Goal: Task Accomplishment & Management: Use online tool/utility

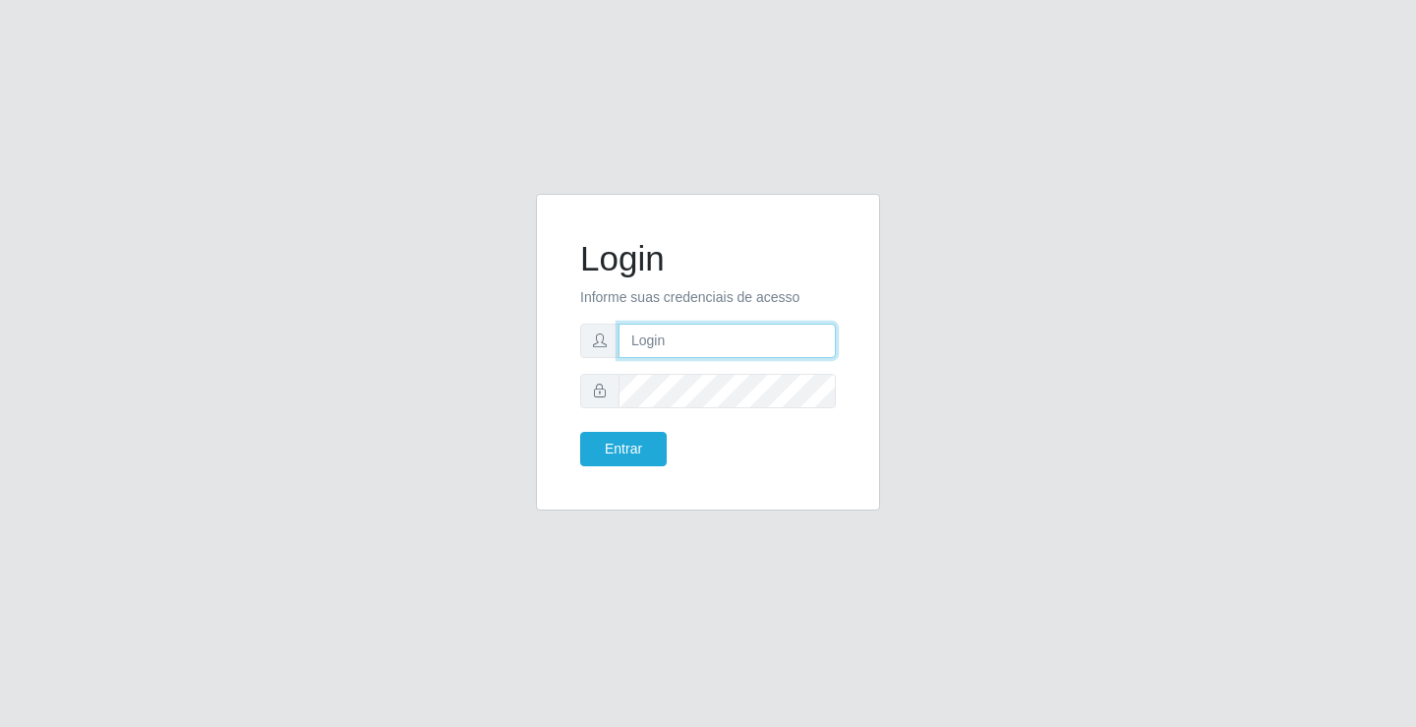
click at [628, 333] on input "text" at bounding box center [726, 340] width 217 height 34
type input "[PERSON_NAME]"
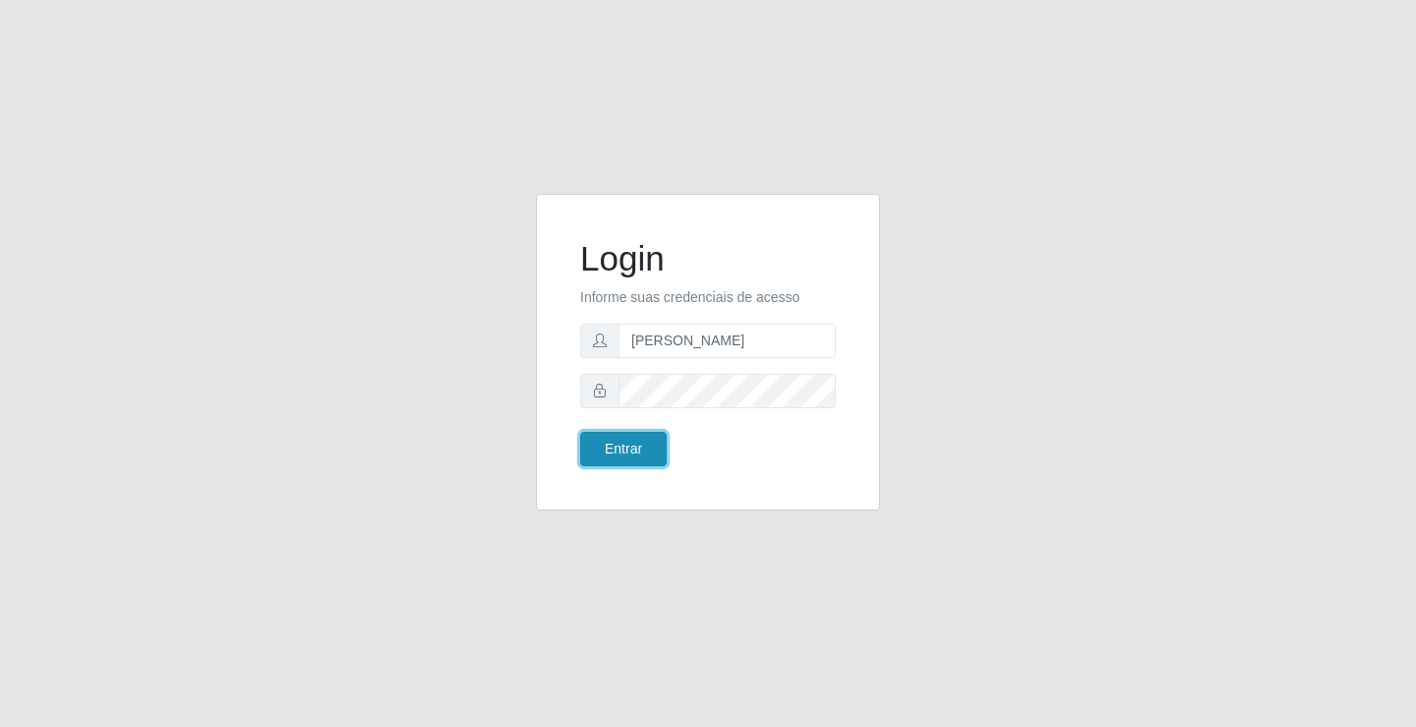
click at [632, 447] on button "Entrar" at bounding box center [623, 449] width 87 height 34
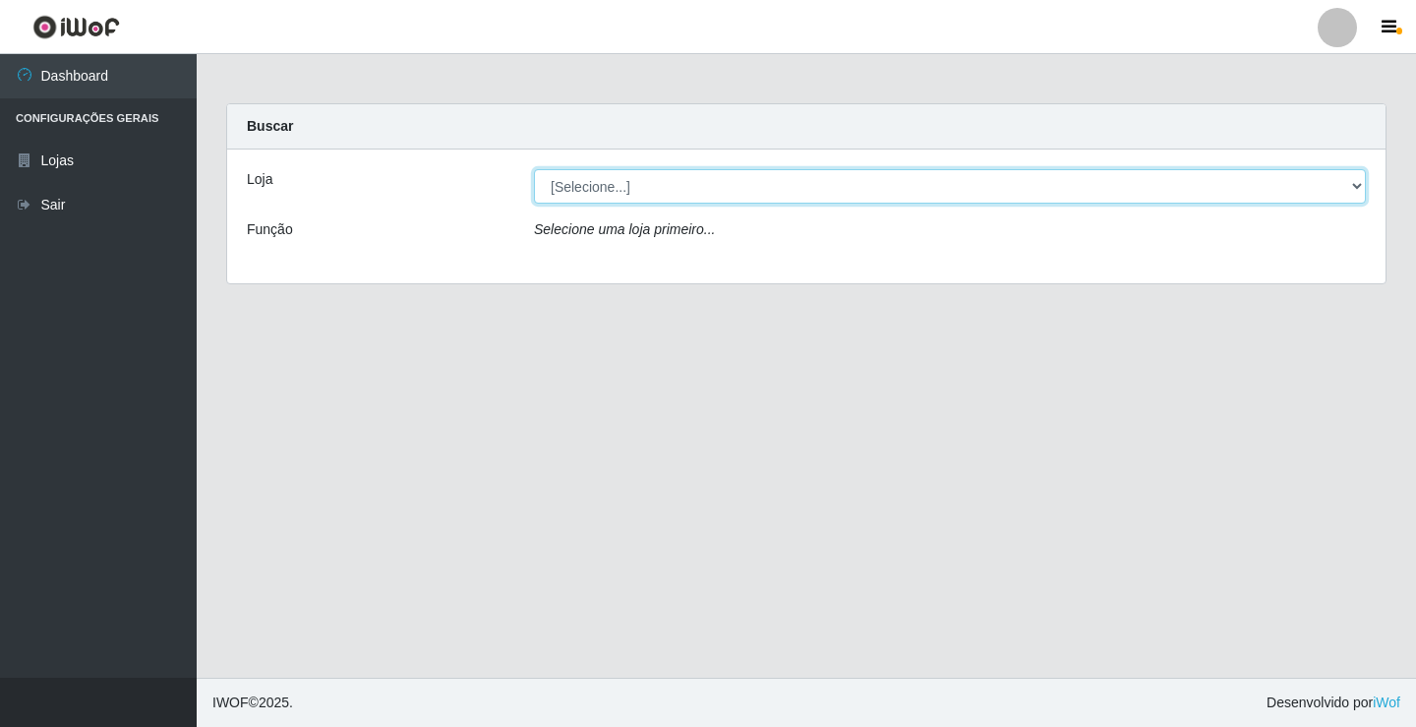
click at [611, 182] on select "[Selecione...] Ideal - Conceição" at bounding box center [950, 186] width 832 height 34
select select "231"
click at [534, 169] on select "[Selecione...] Ideal - Conceição" at bounding box center [950, 186] width 832 height 34
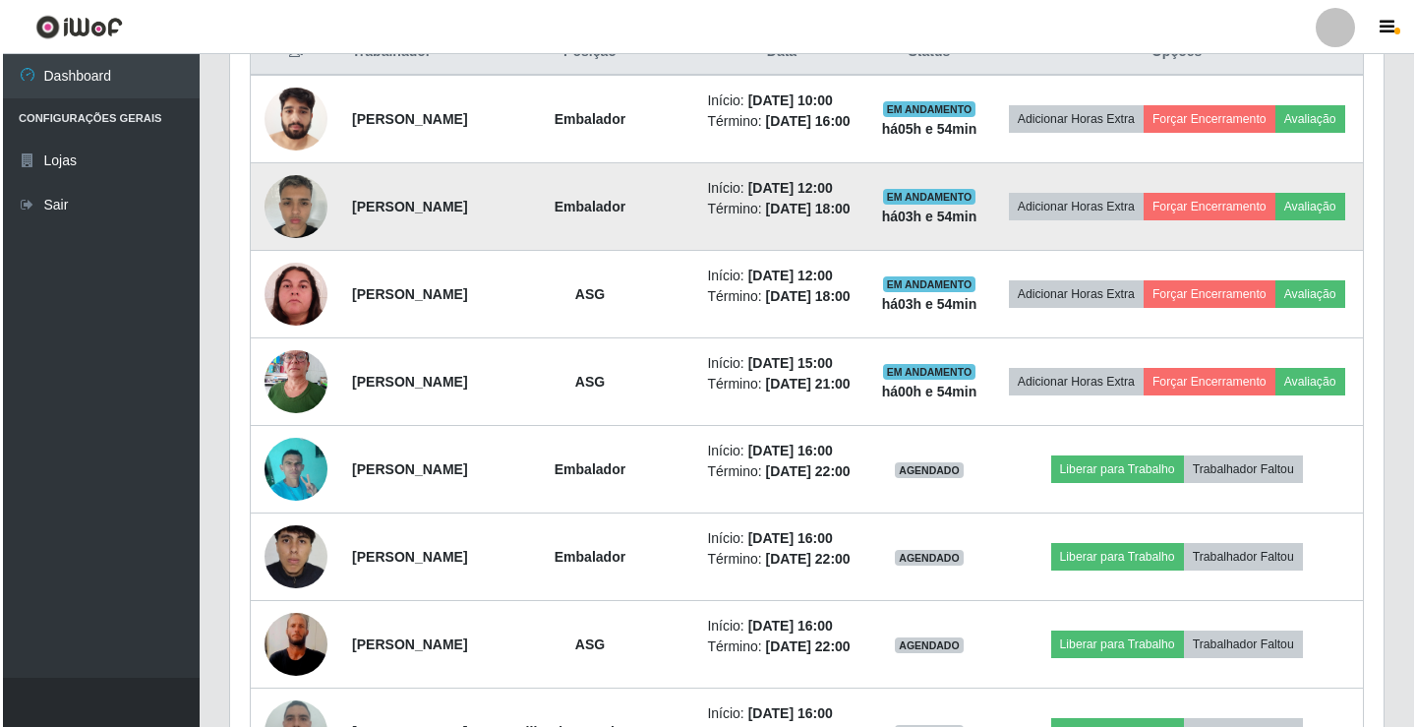
scroll to position [885, 0]
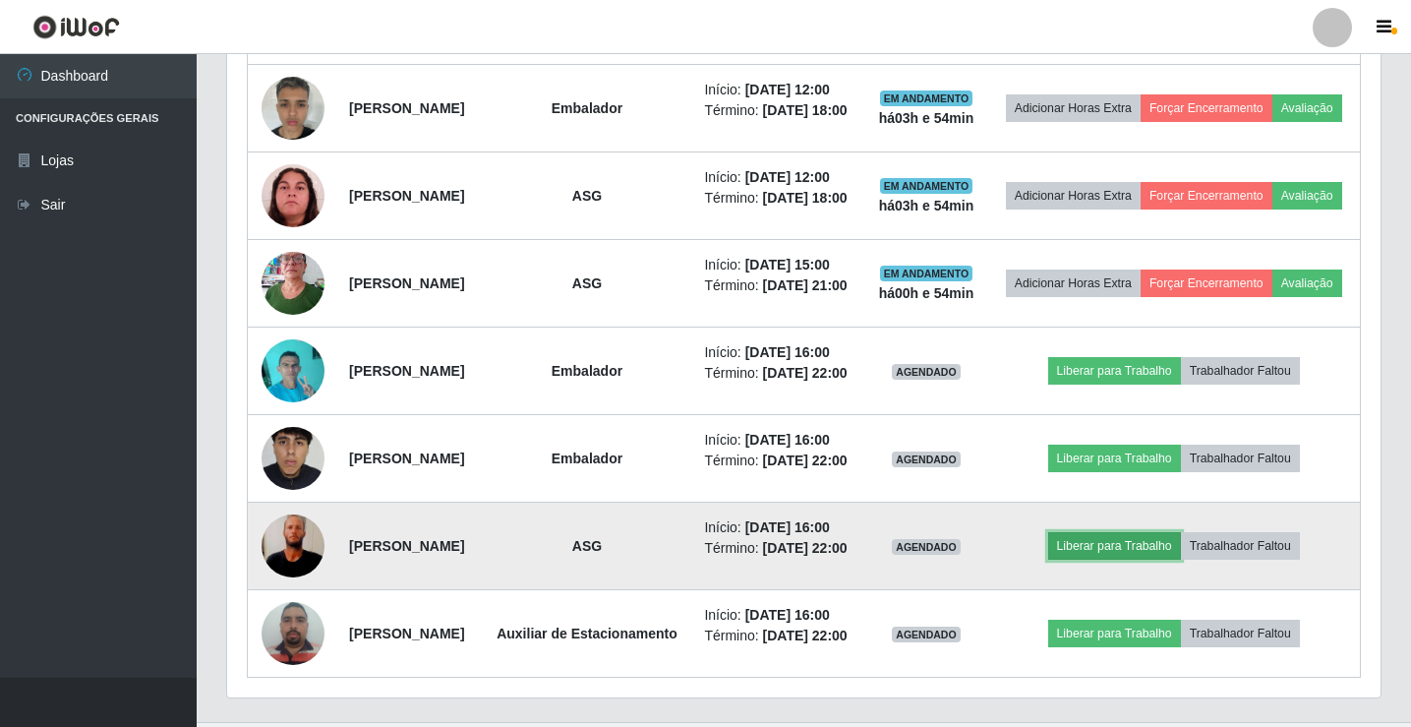
click at [1116, 559] on button "Liberar para Trabalho" at bounding box center [1114, 546] width 133 height 28
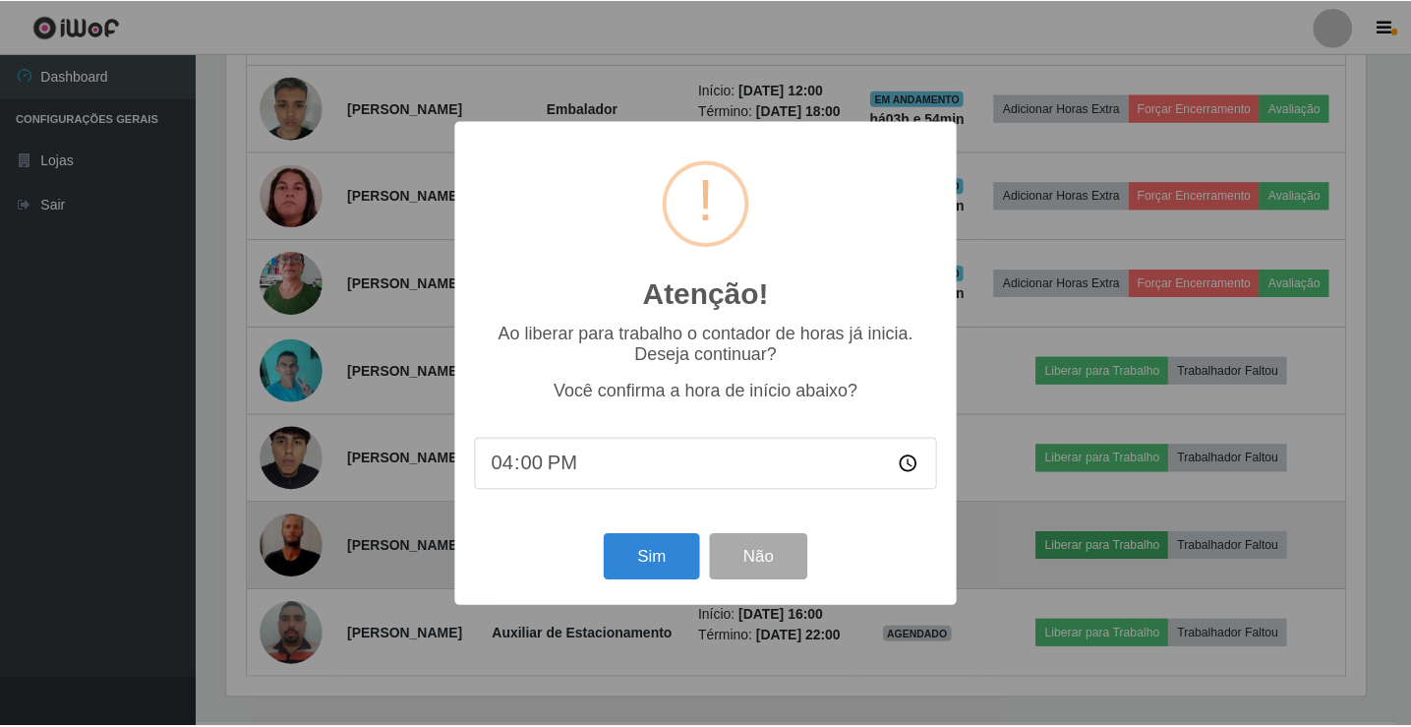
scroll to position [408, 1143]
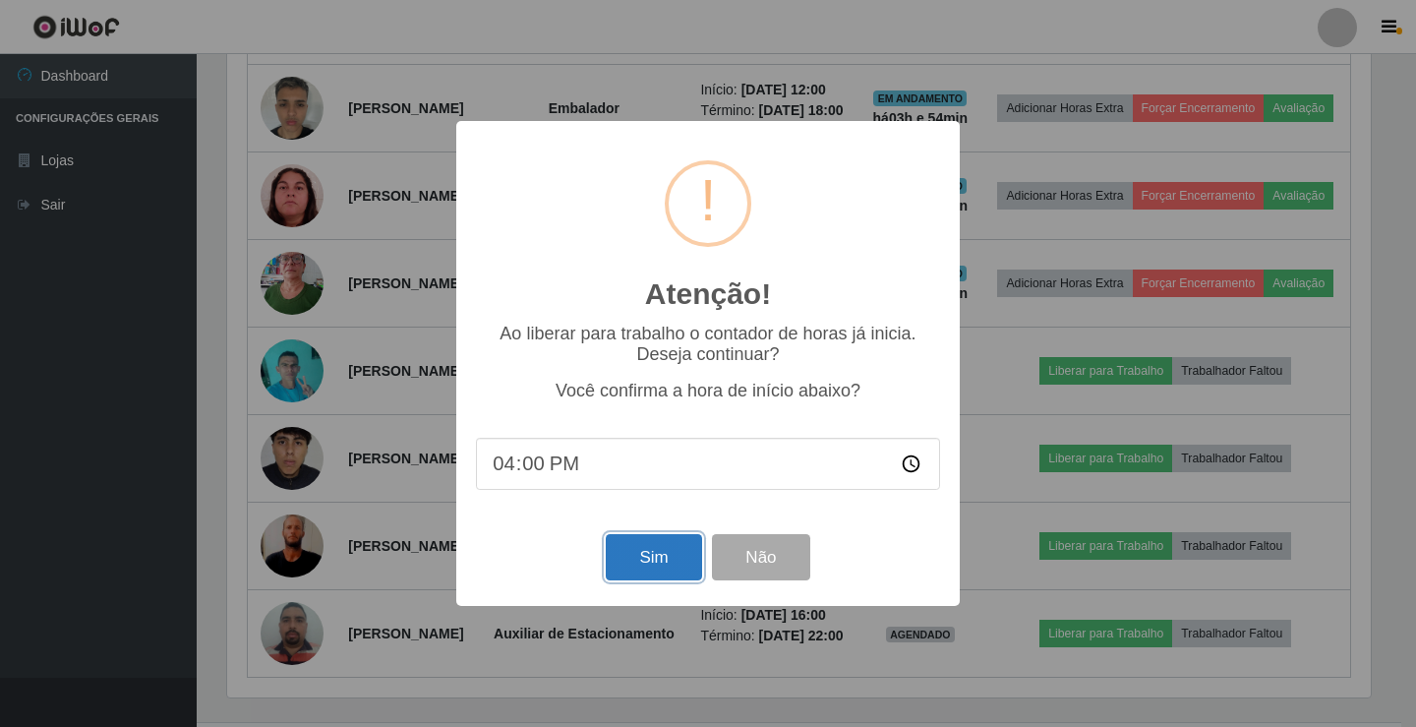
click at [661, 562] on button "Sim" at bounding box center [653, 557] width 95 height 46
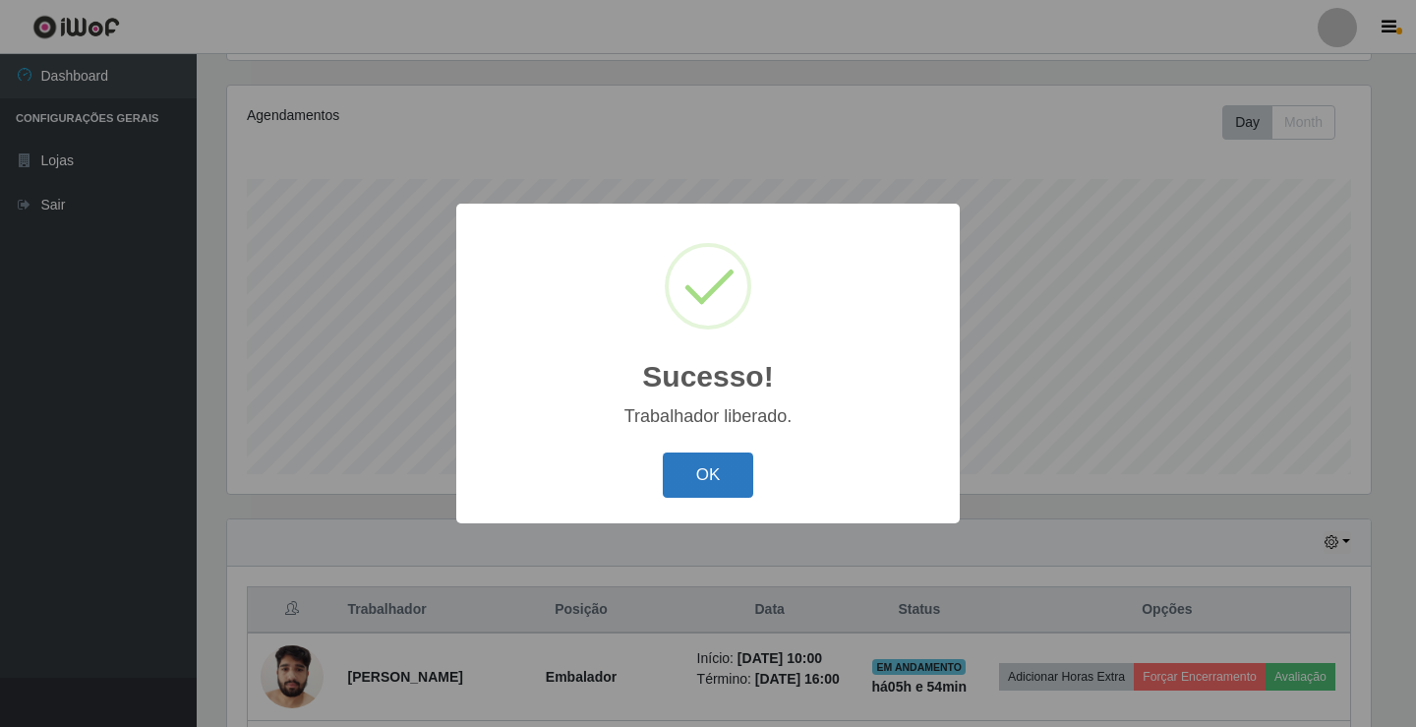
click at [710, 487] on button "OK" at bounding box center [708, 475] width 91 height 46
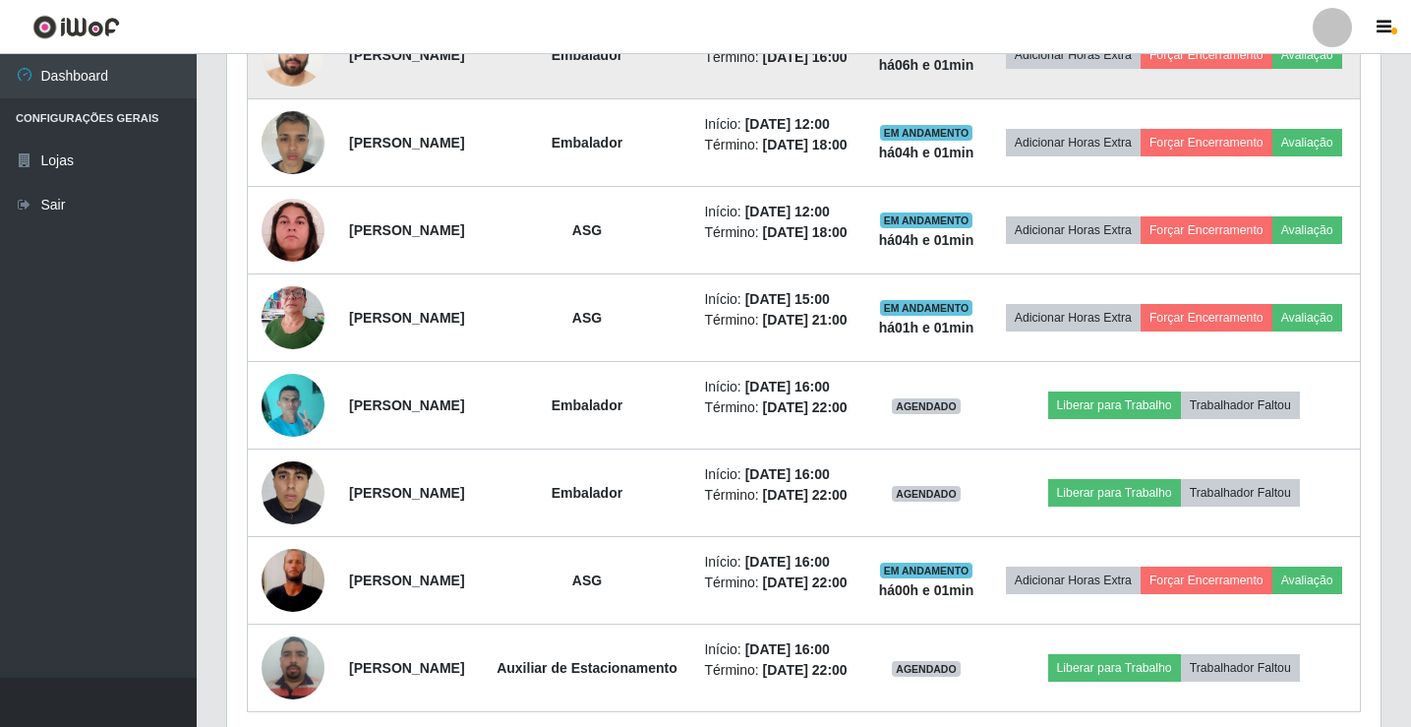
scroll to position [752, 0]
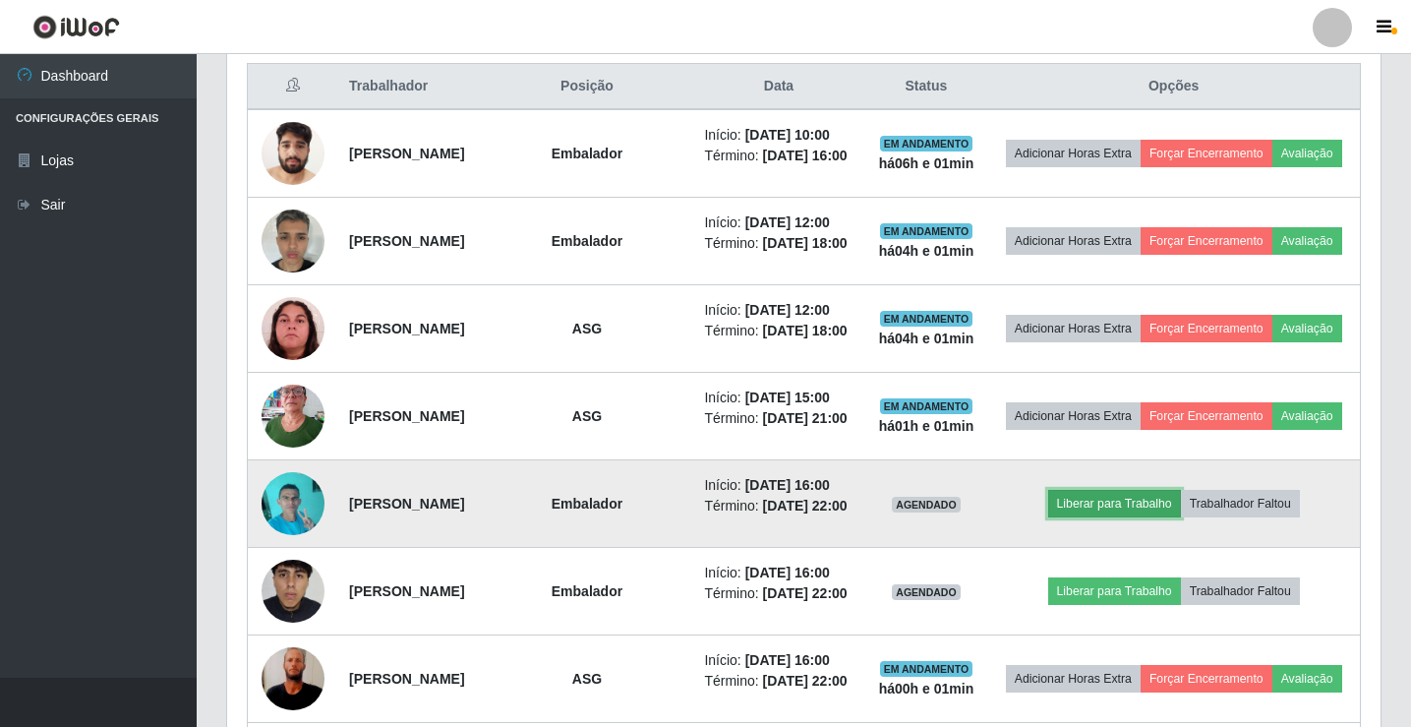
click at [1104, 517] on button "Liberar para Trabalho" at bounding box center [1114, 504] width 133 height 28
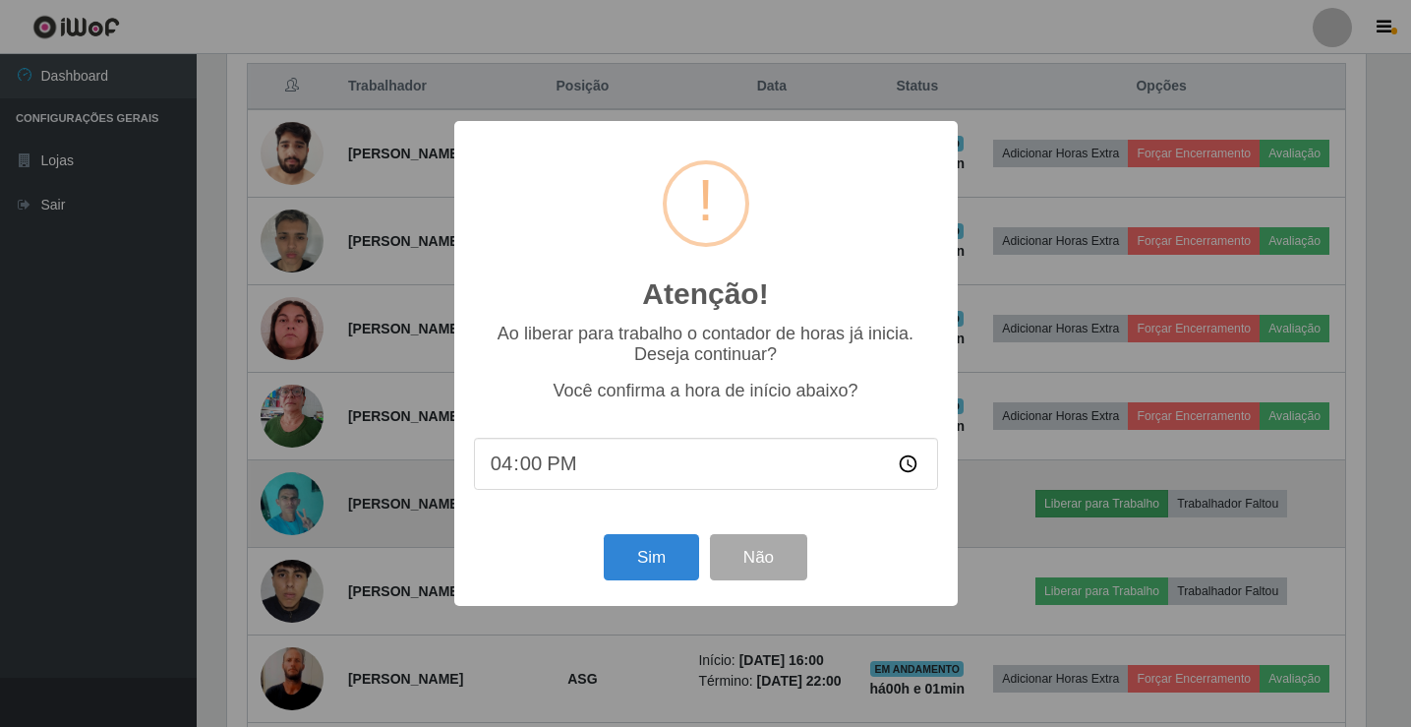
scroll to position [408, 1143]
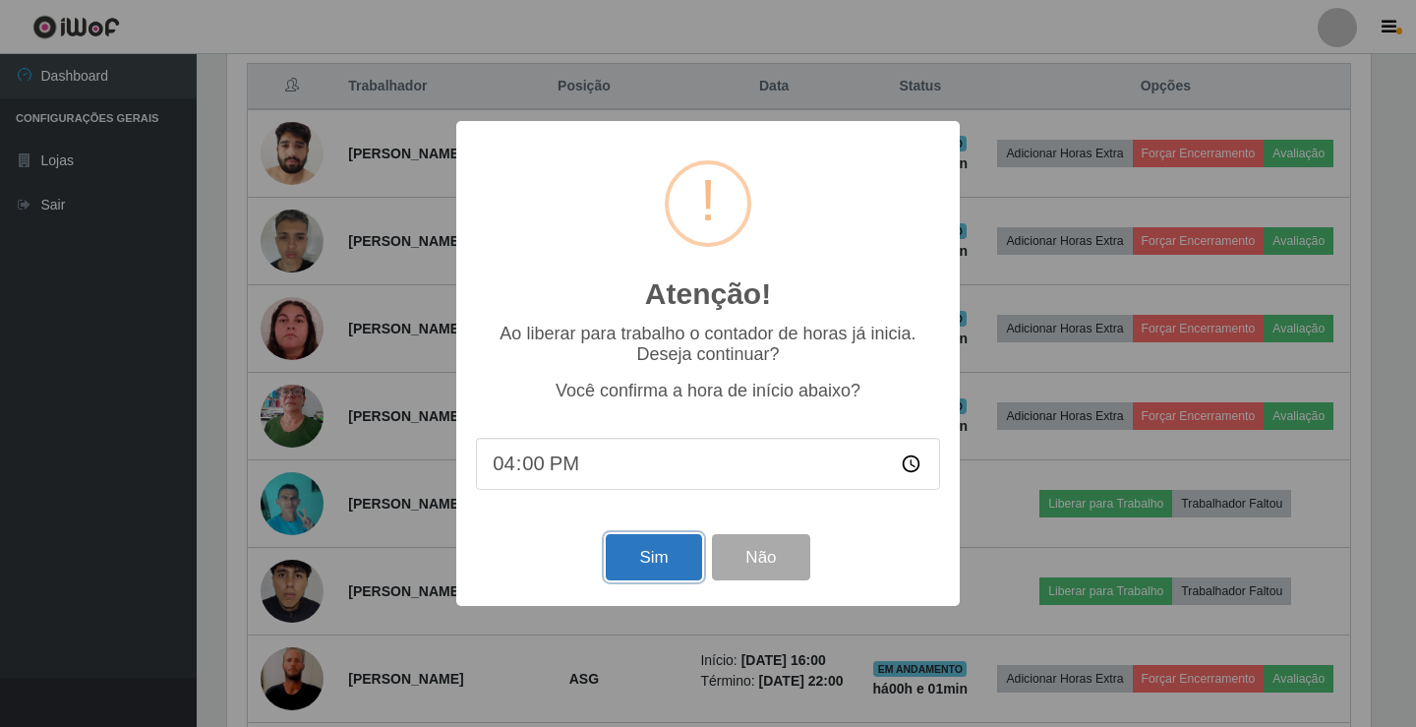
click at [669, 566] on button "Sim" at bounding box center [653, 557] width 95 height 46
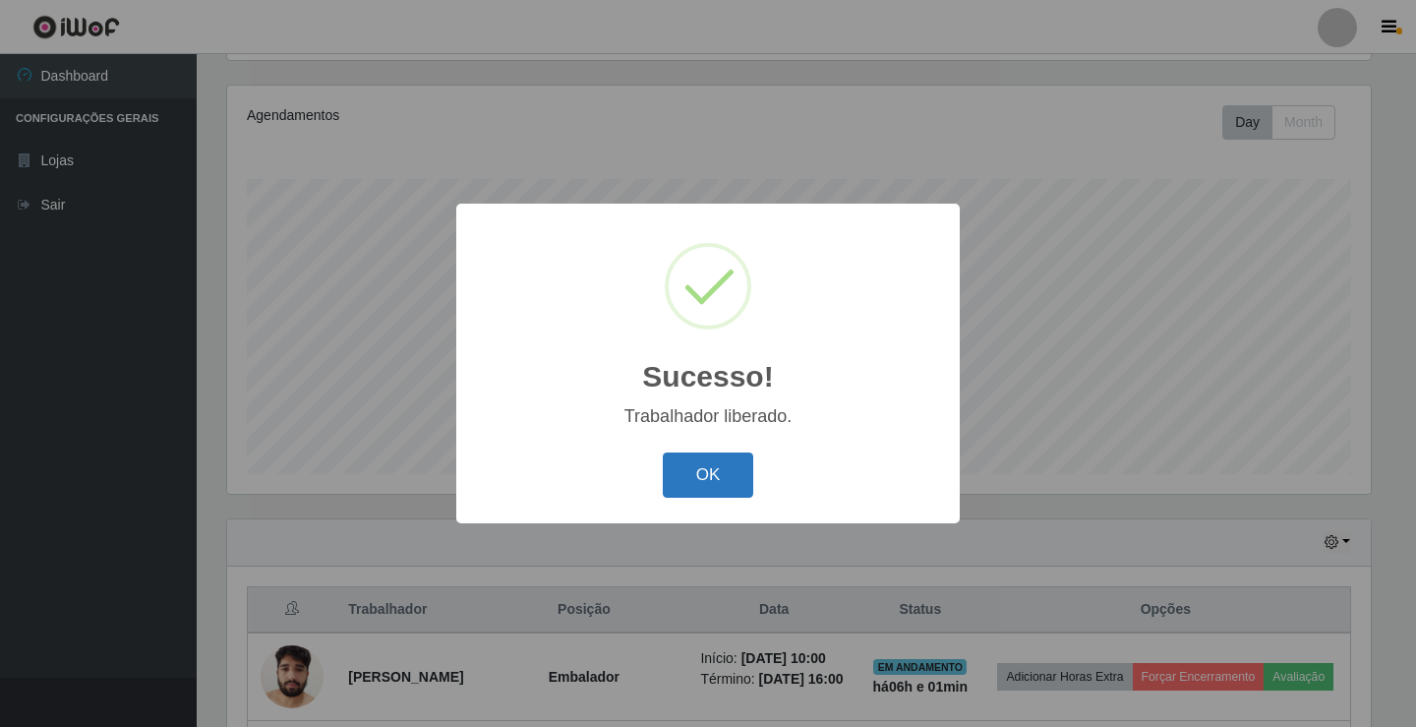
click at [691, 489] on button "OK" at bounding box center [708, 475] width 91 height 46
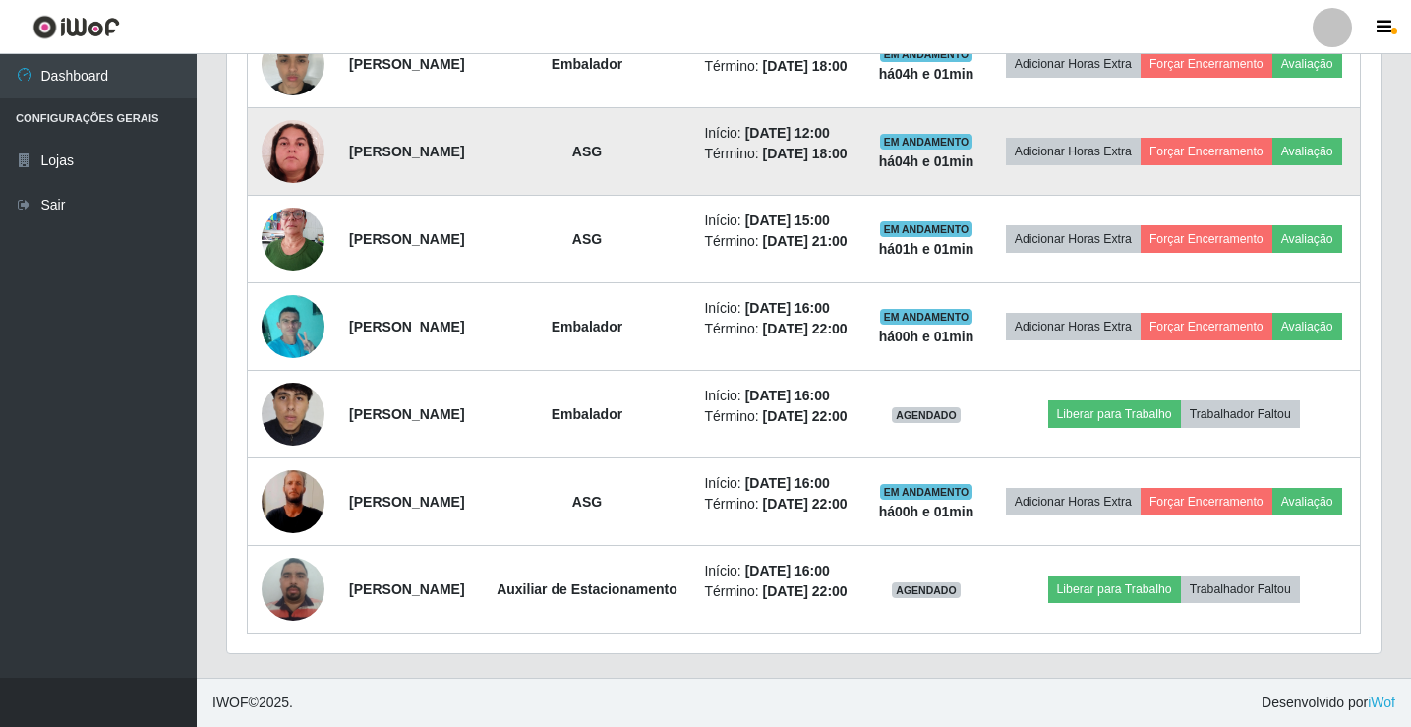
scroll to position [1047, 0]
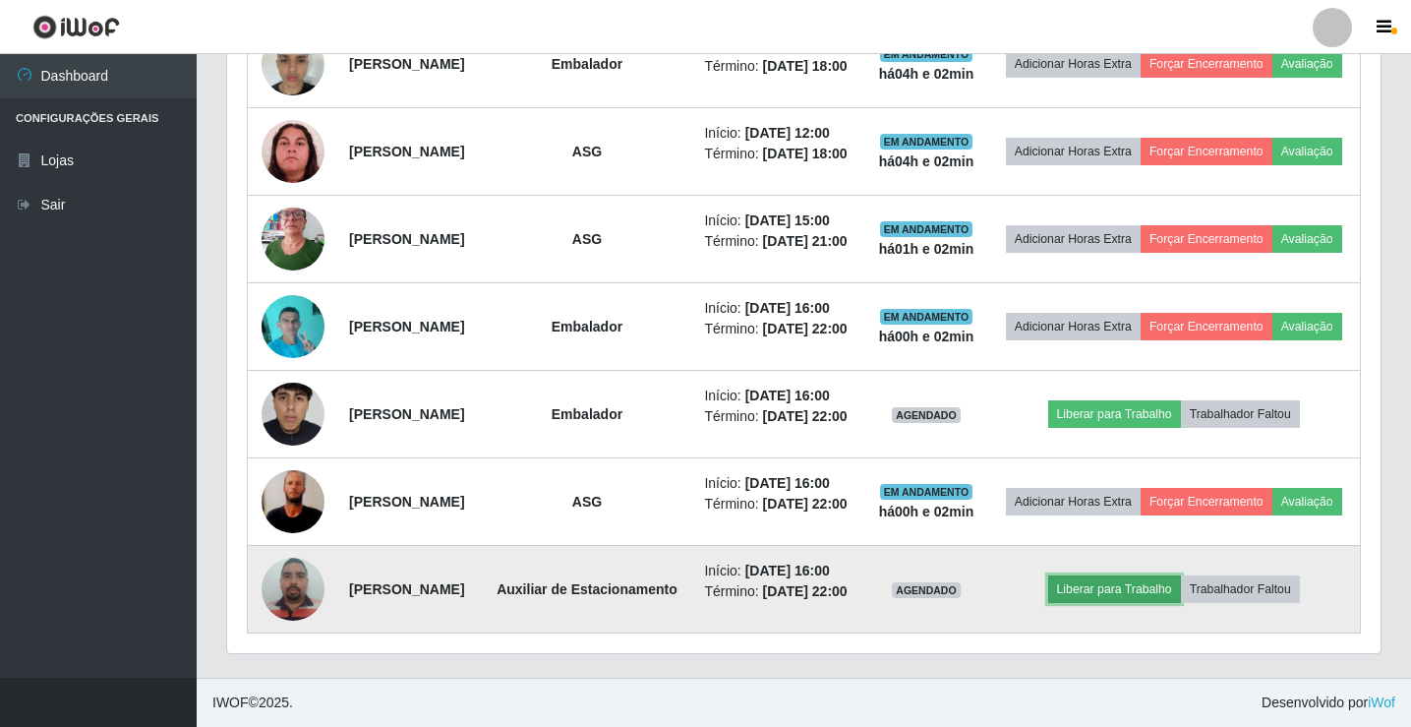
click at [1120, 585] on button "Liberar para Trabalho" at bounding box center [1114, 589] width 133 height 28
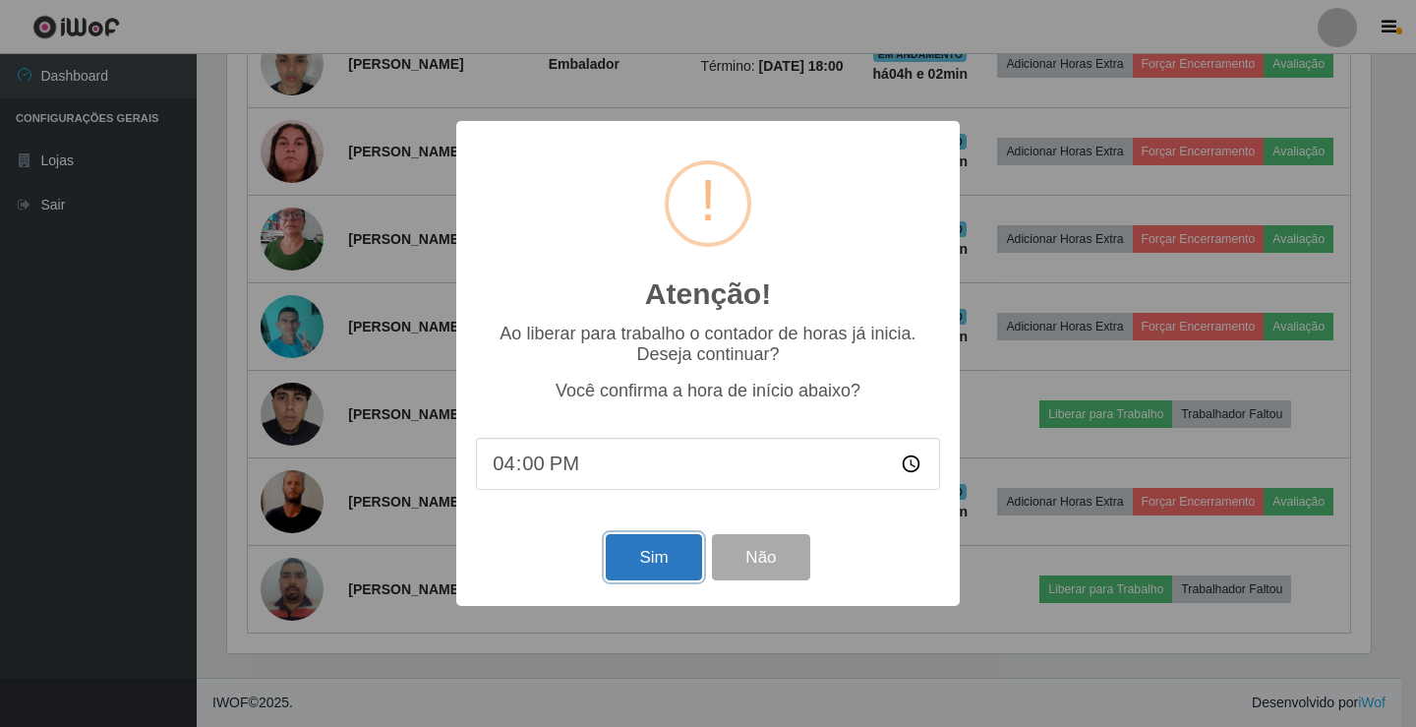
click at [678, 560] on button "Sim" at bounding box center [653, 557] width 95 height 46
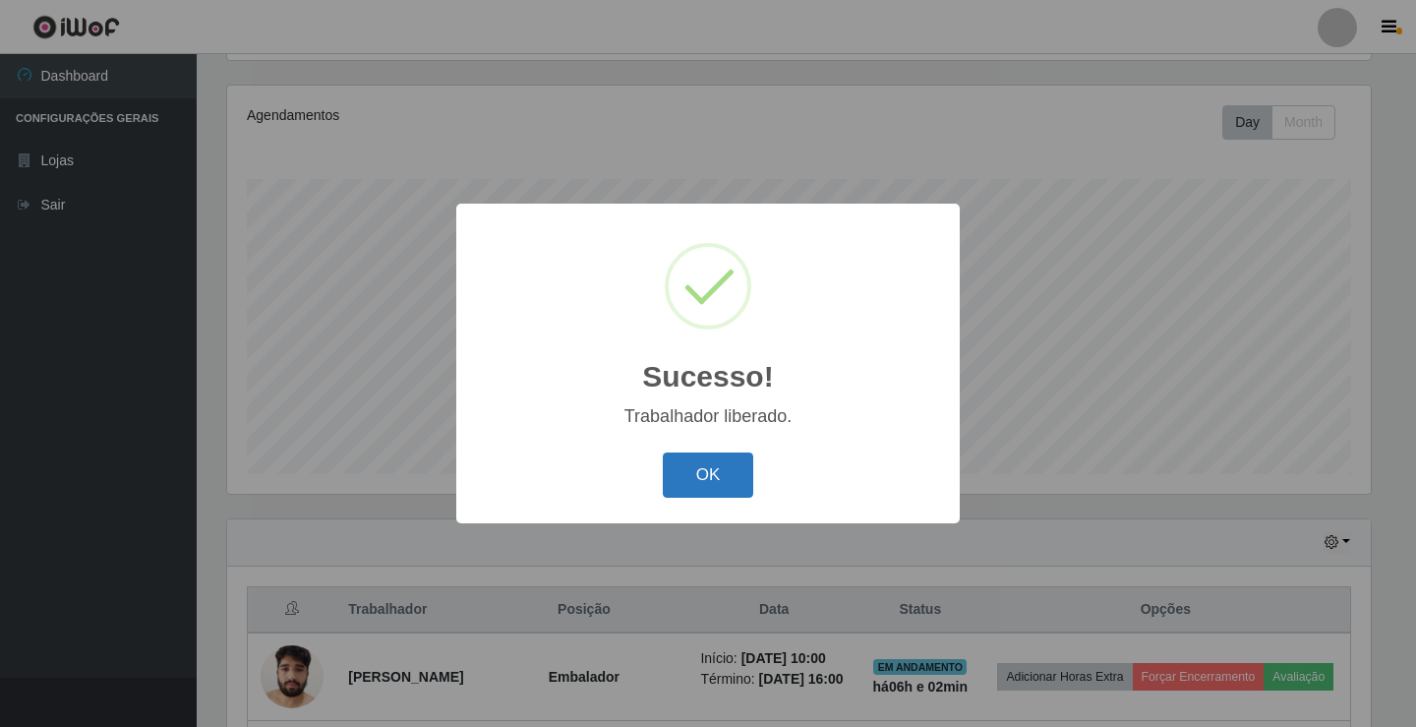
click at [745, 488] on button "OK" at bounding box center [708, 475] width 91 height 46
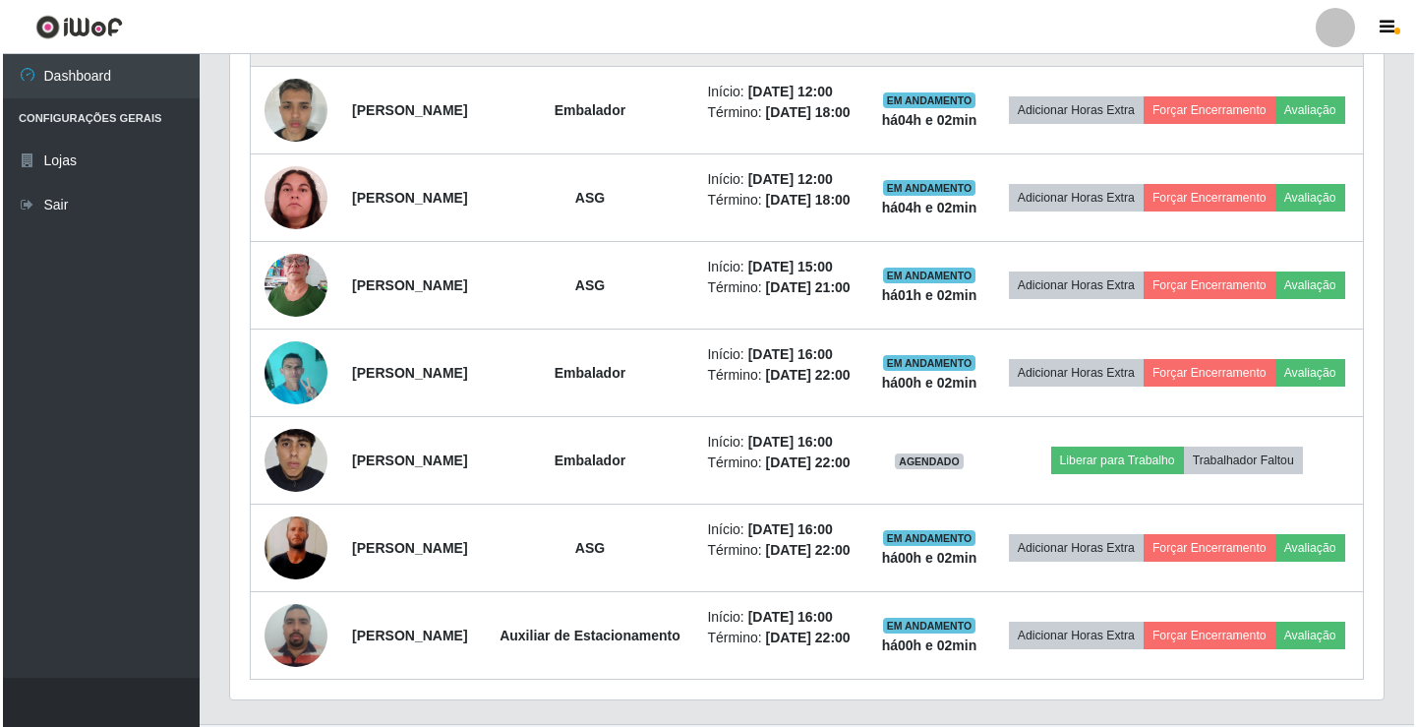
scroll to position [917, 0]
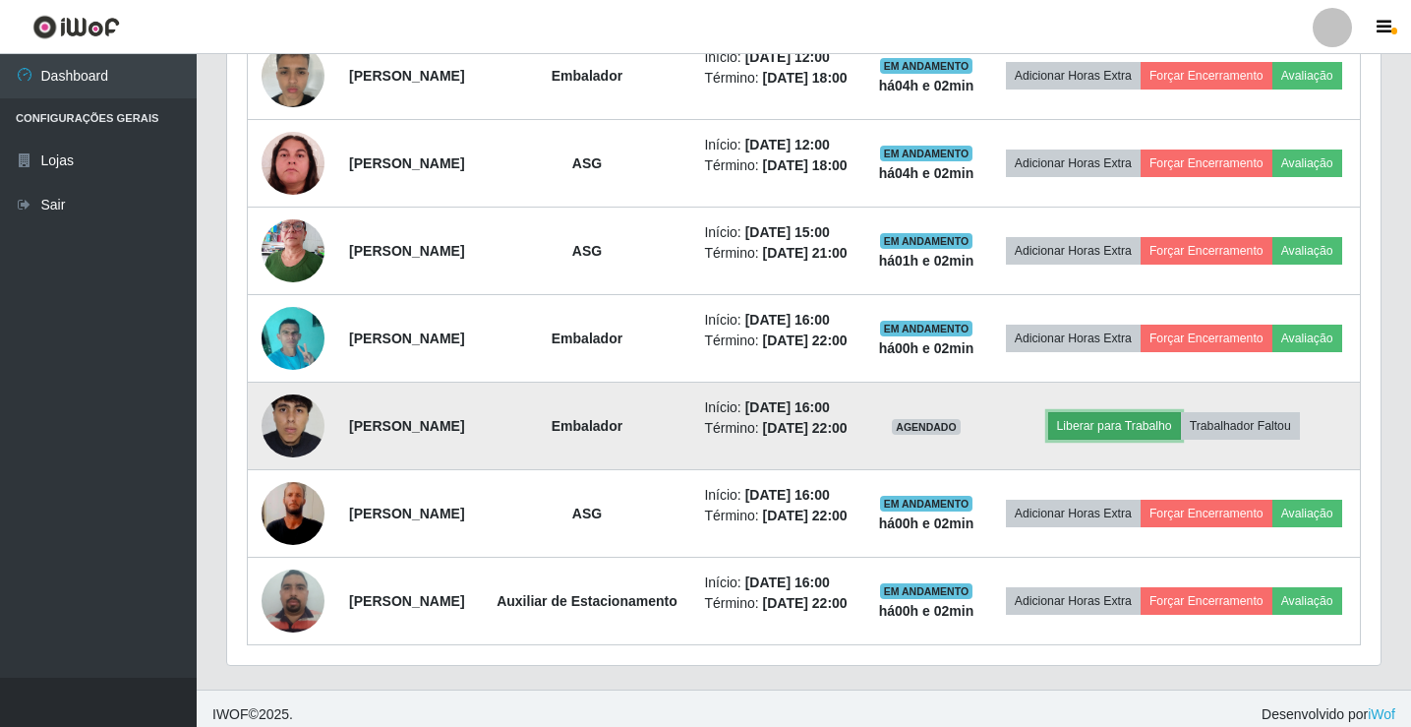
click at [1181, 439] on button "Liberar para Trabalho" at bounding box center [1114, 426] width 133 height 28
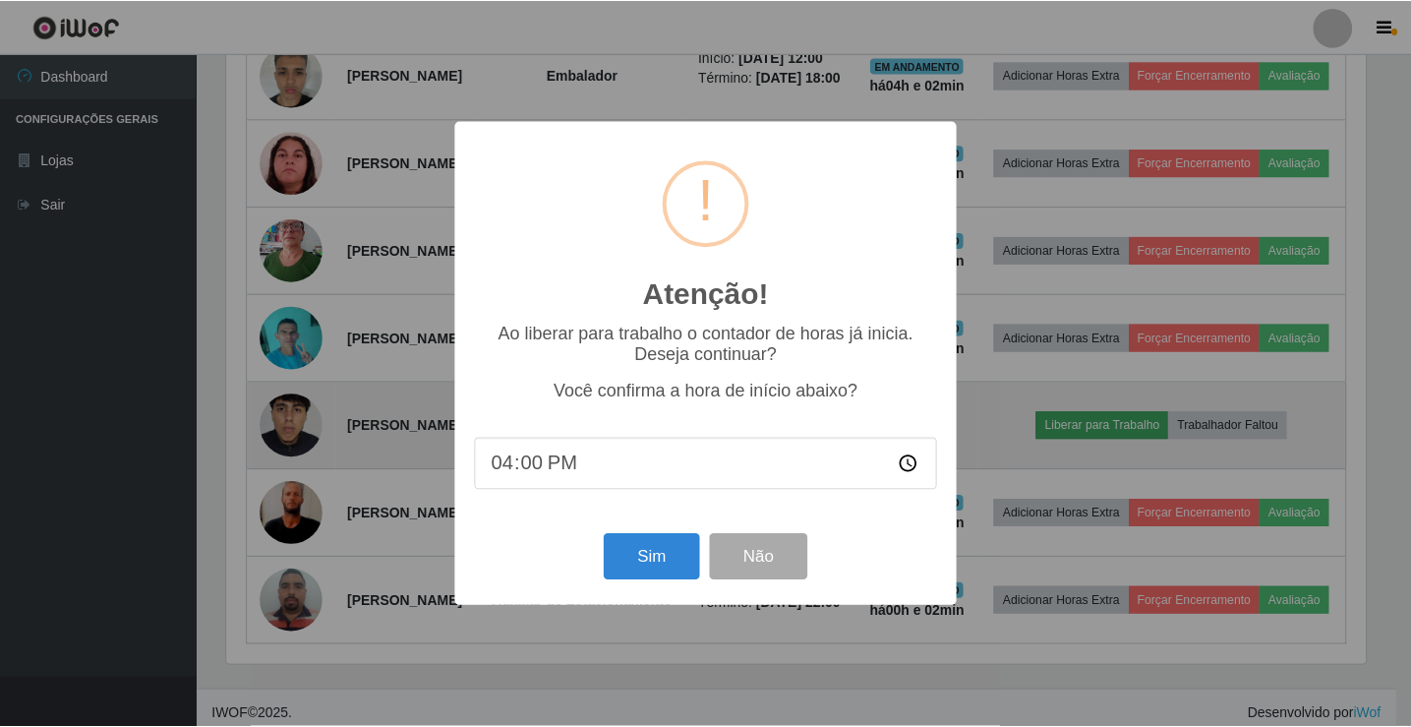
scroll to position [408, 1143]
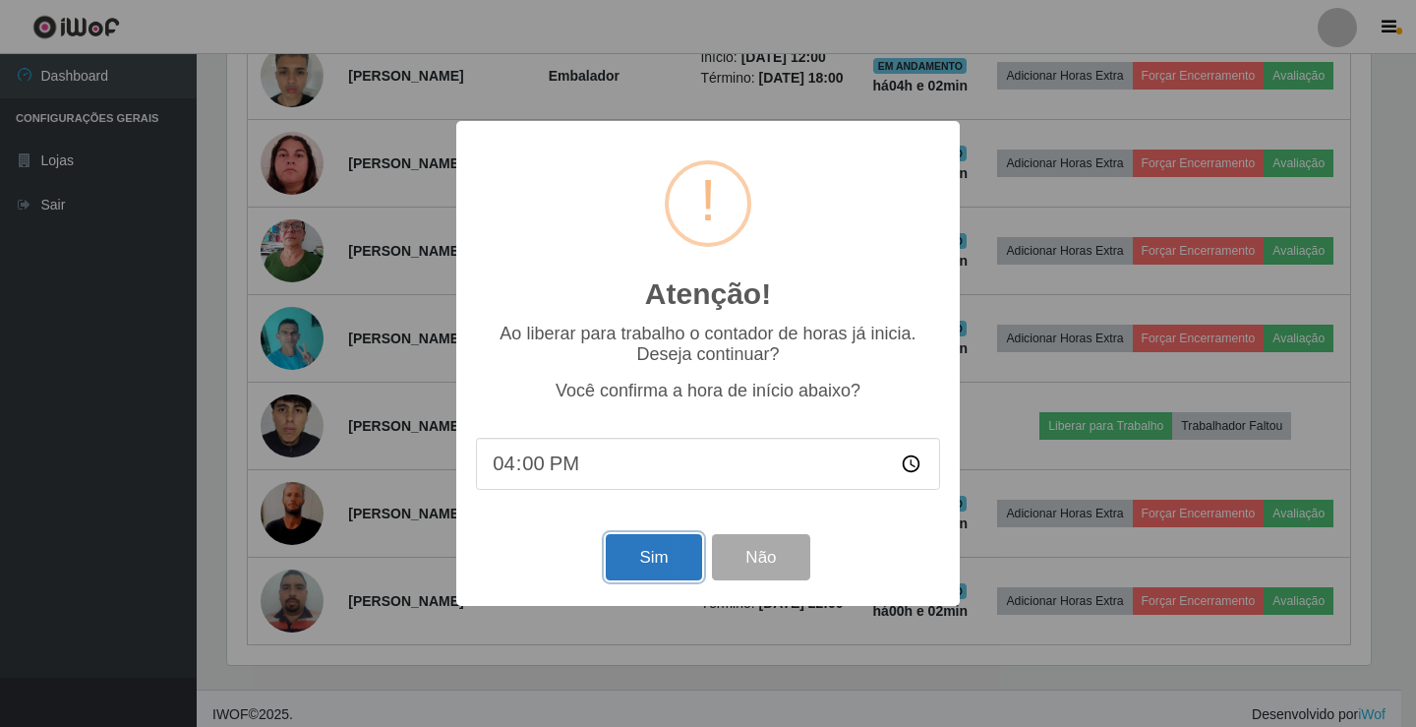
click at [650, 568] on button "Sim" at bounding box center [653, 557] width 95 height 46
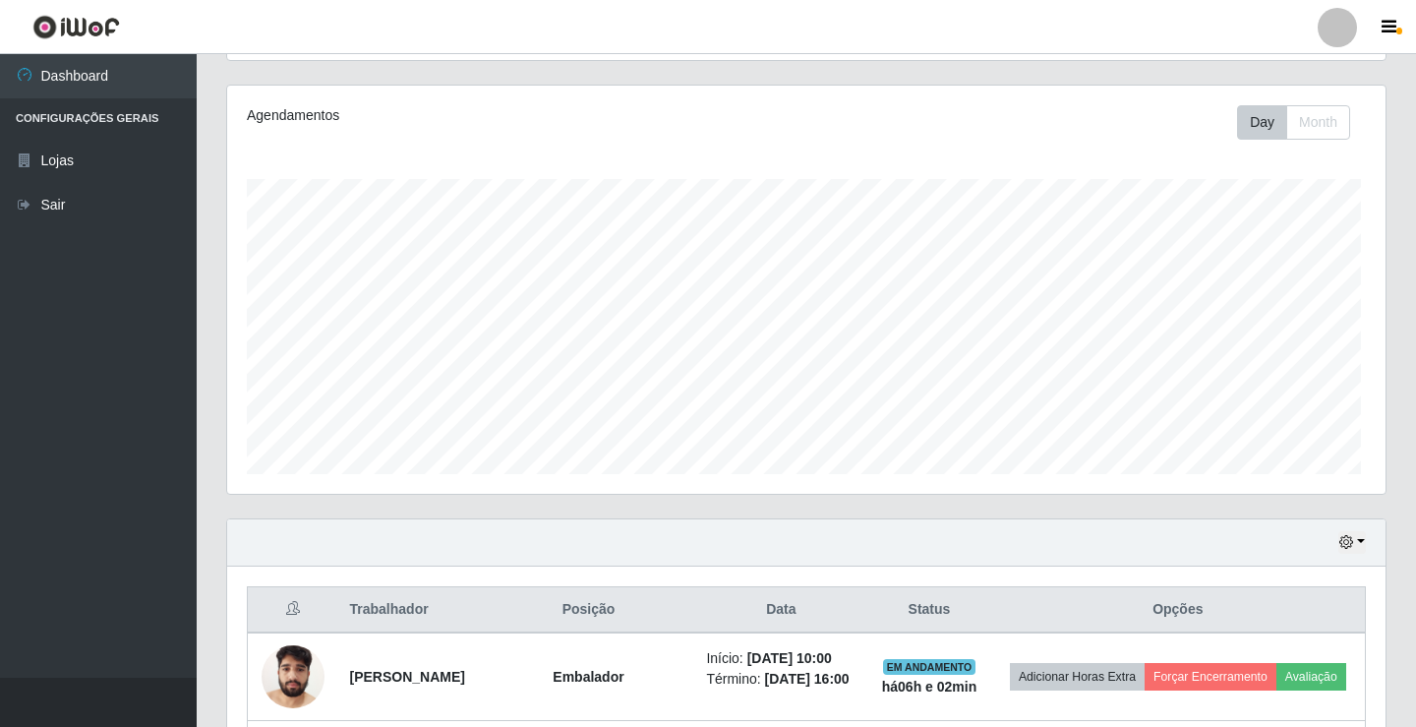
scroll to position [0, 0]
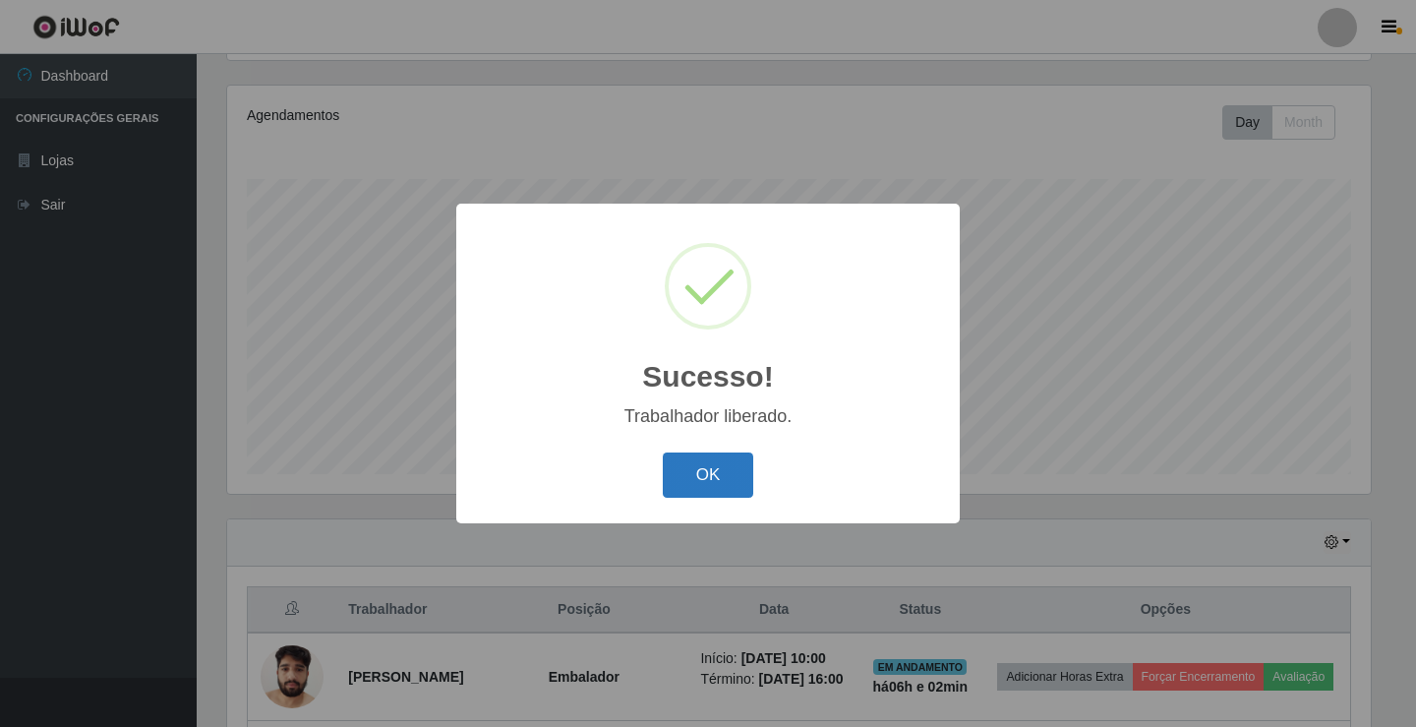
click at [692, 494] on button "OK" at bounding box center [708, 475] width 91 height 46
